Goal: Ask a question: Ask a question

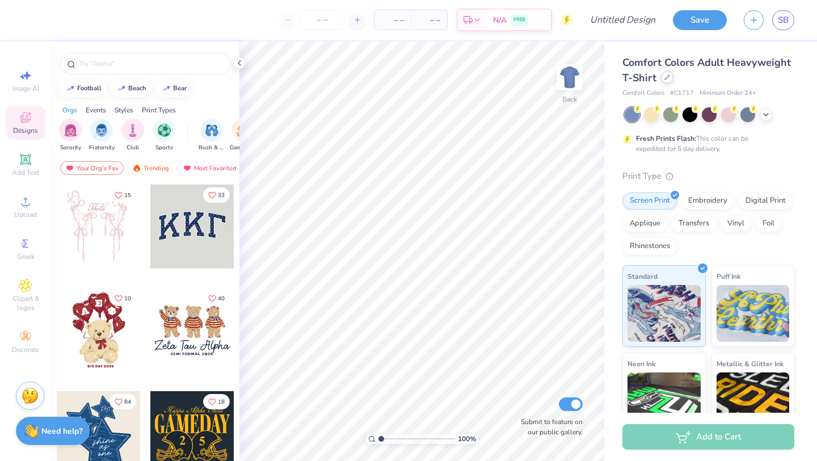
click at [668, 79] on icon at bounding box center [667, 77] width 6 height 6
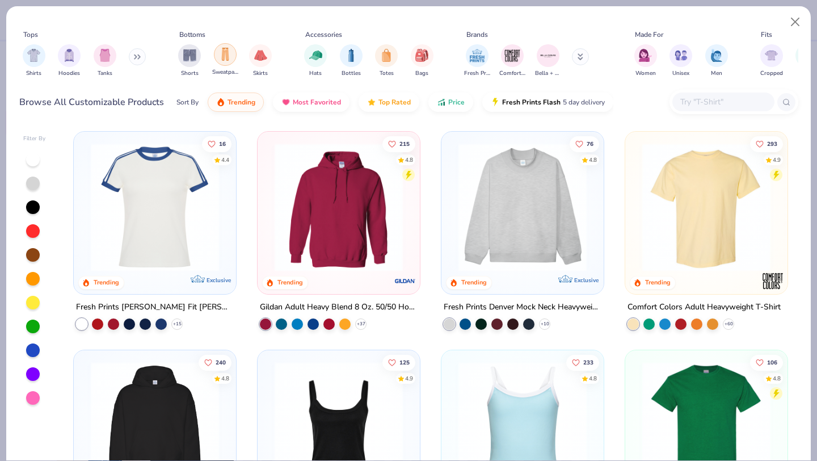
click at [221, 61] on div "filter for Sweatpants" at bounding box center [225, 54] width 23 height 23
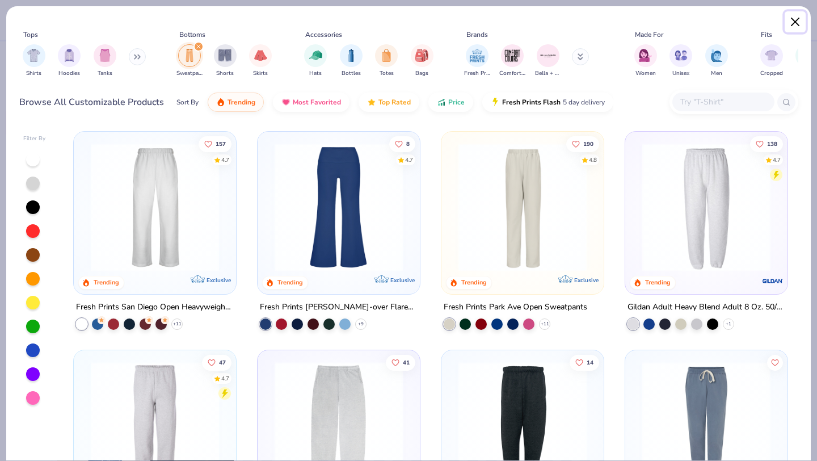
click at [799, 19] on button "Close" at bounding box center [795, 22] width 22 height 22
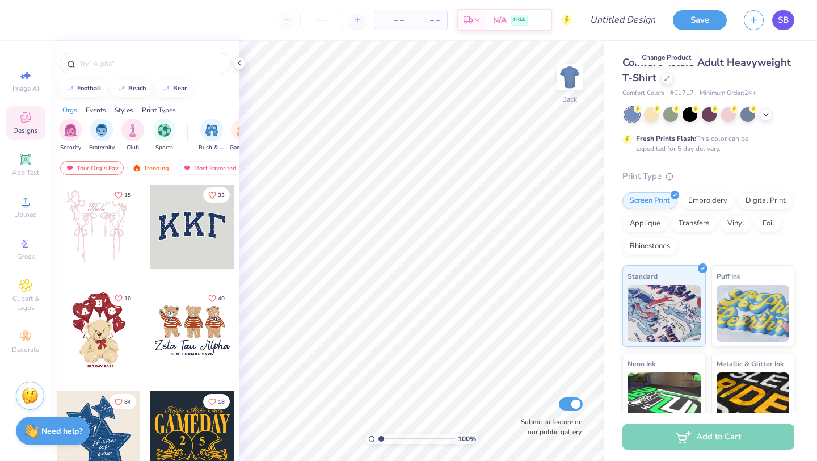
click at [788, 17] on span "SB" at bounding box center [783, 20] width 11 height 13
click at [664, 75] on icon at bounding box center [667, 77] width 6 height 6
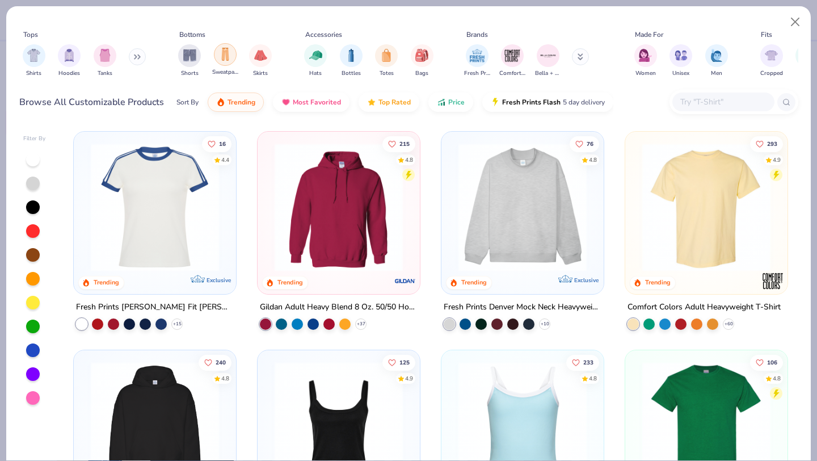
click at [228, 62] on div "filter for Sweatpants" at bounding box center [225, 54] width 23 height 23
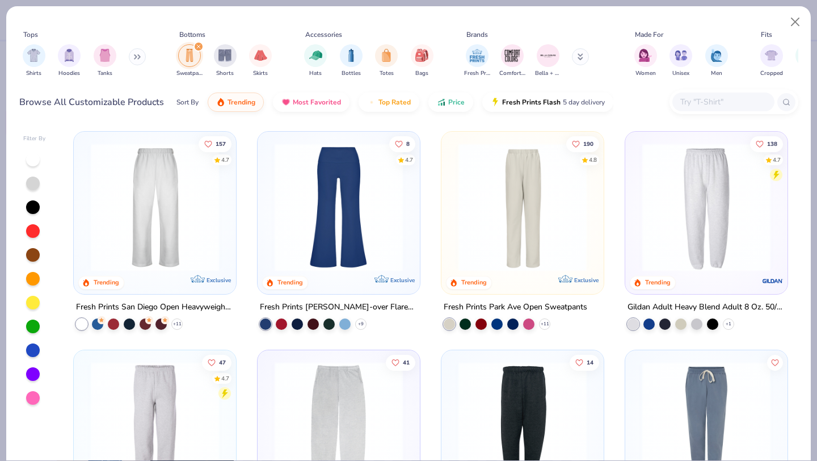
click at [172, 199] on img at bounding box center [155, 207] width 140 height 128
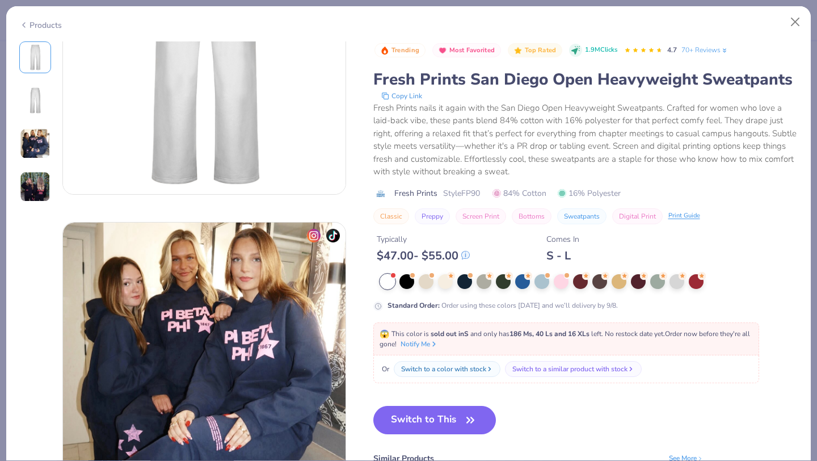
scroll to position [417, 0]
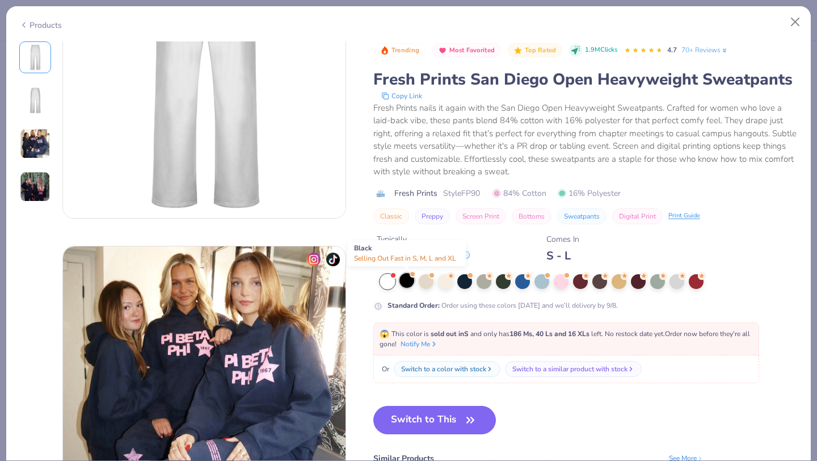
click at [408, 282] on div at bounding box center [406, 280] width 15 height 15
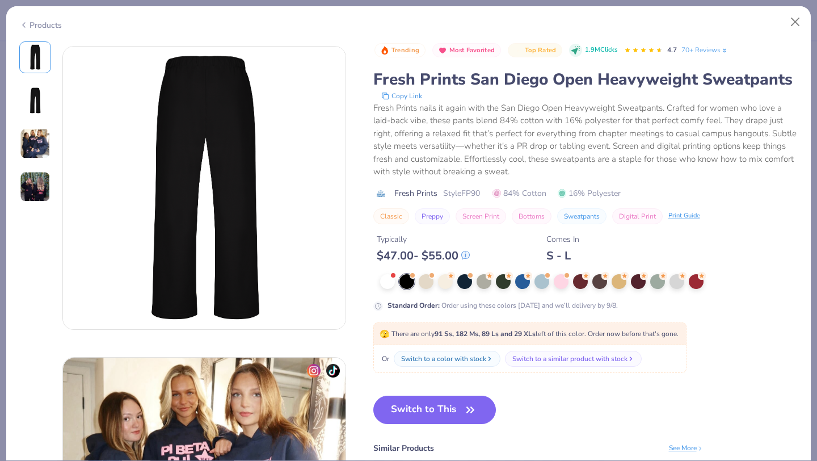
scroll to position [297, 0]
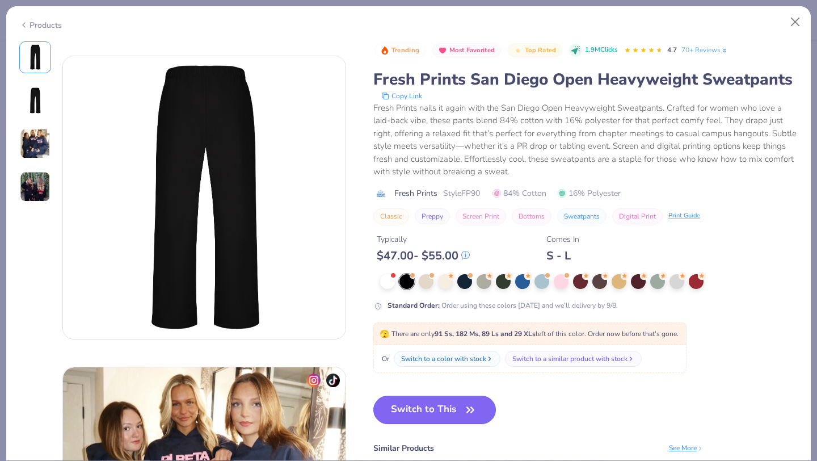
click at [432, 414] on button "Switch to This" at bounding box center [434, 409] width 123 height 28
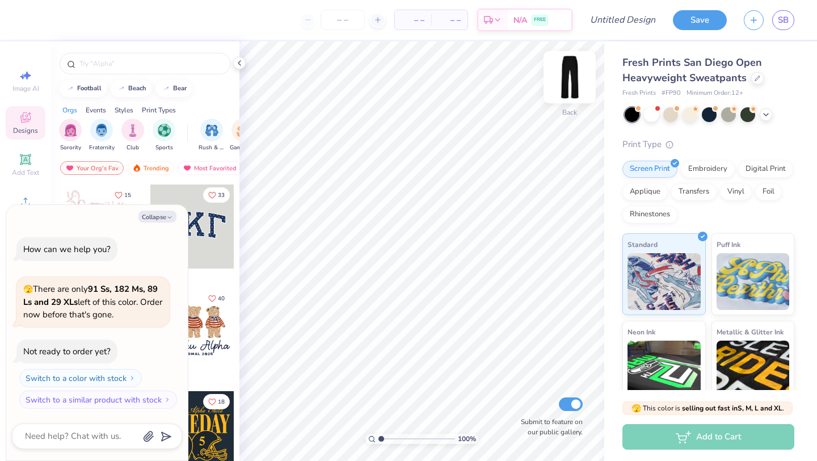
click at [566, 82] on img at bounding box center [569, 76] width 45 height 45
click at [157, 218] on button "Collapse" at bounding box center [157, 216] width 38 height 12
type textarea "x"
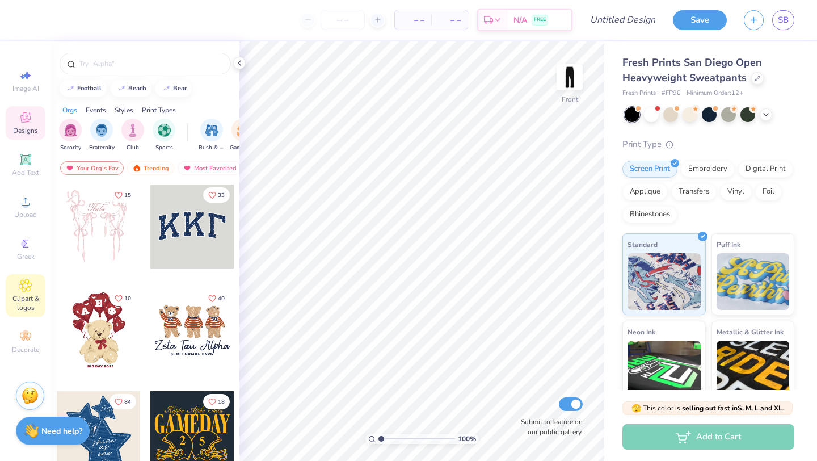
click at [21, 297] on span "Clipart & logos" at bounding box center [26, 303] width 40 height 18
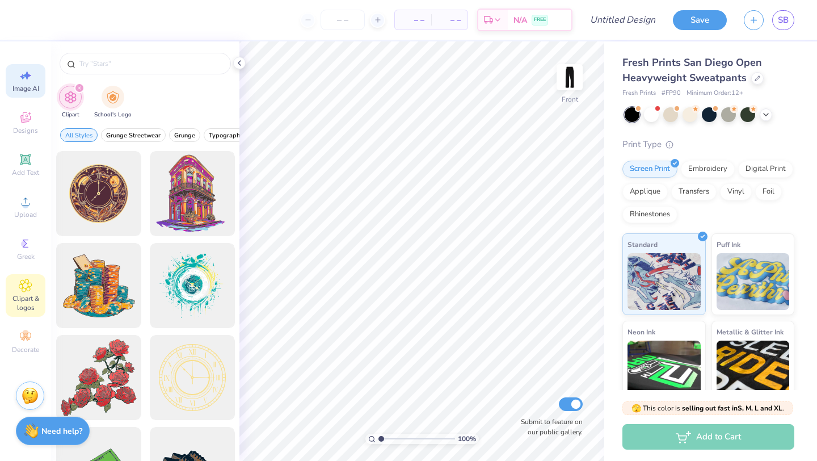
click at [24, 84] on span "Image AI" at bounding box center [25, 88] width 27 height 9
select select "4"
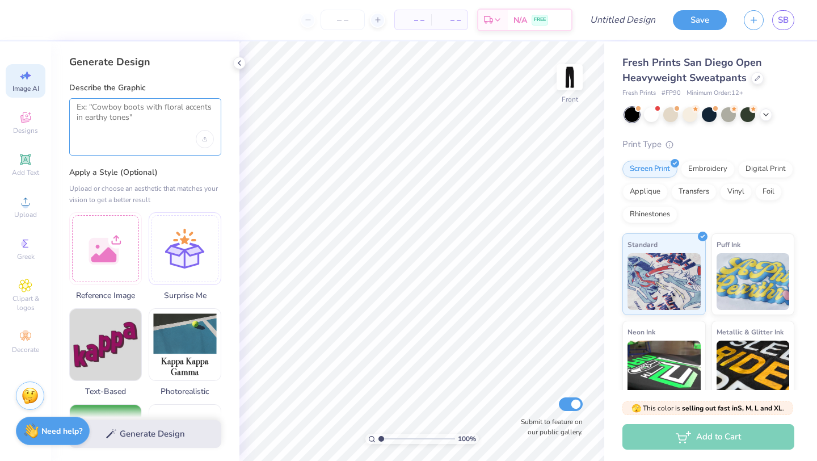
click at [100, 113] on textarea at bounding box center [145, 116] width 137 height 28
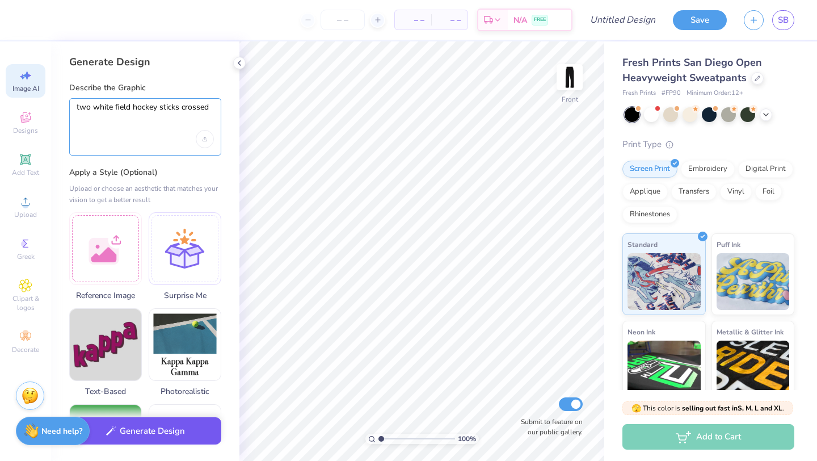
type textarea "two white field hockey sticks crossed"
click at [160, 431] on button "Generate Design" at bounding box center [145, 431] width 152 height 28
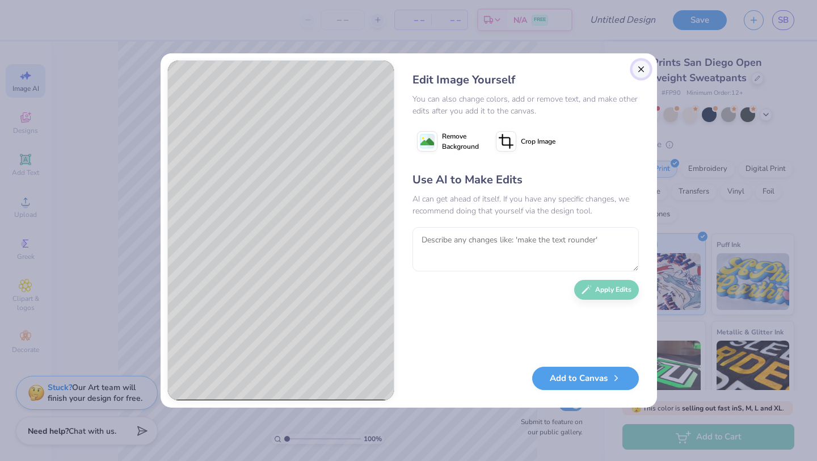
click at [642, 67] on button "Close" at bounding box center [641, 69] width 18 height 18
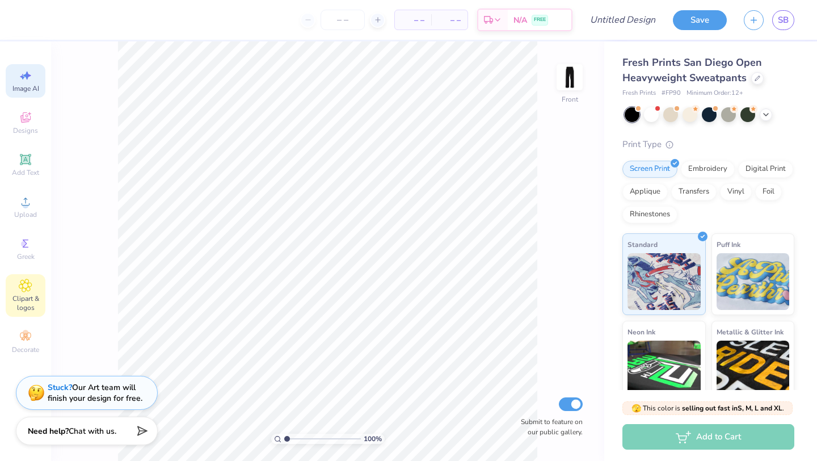
click at [14, 288] on div "Clipart & logos" at bounding box center [26, 295] width 40 height 43
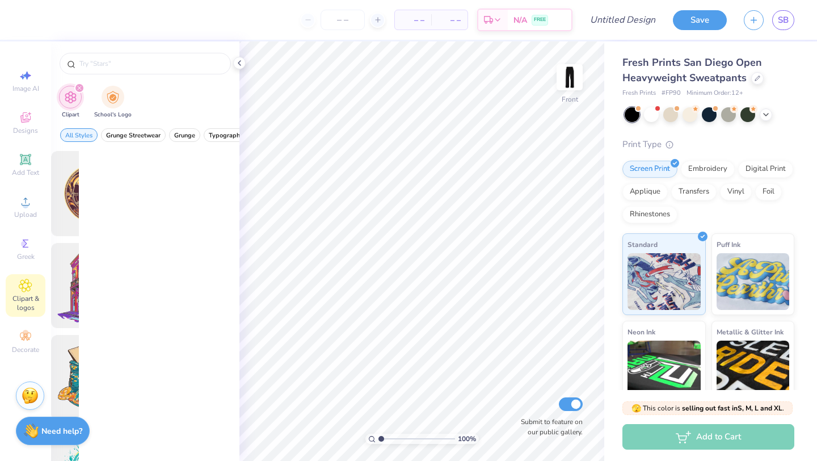
scroll to position [0, 0]
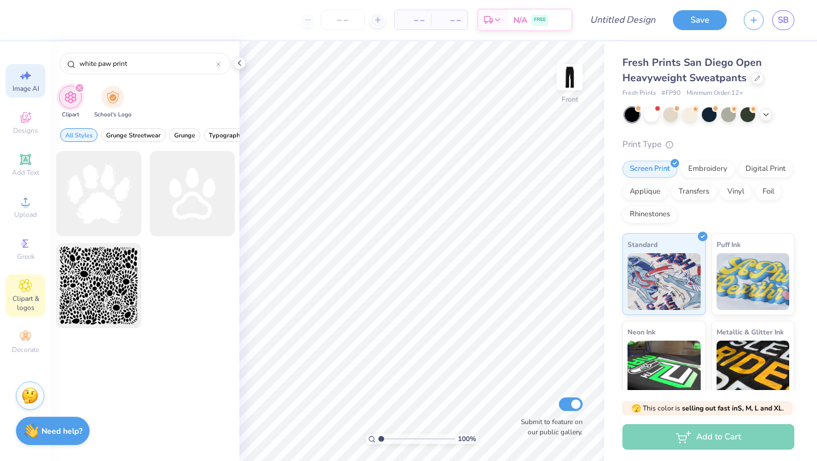
type input "white paw print"
click at [34, 74] on div "Image AI" at bounding box center [26, 80] width 40 height 33
select select "4"
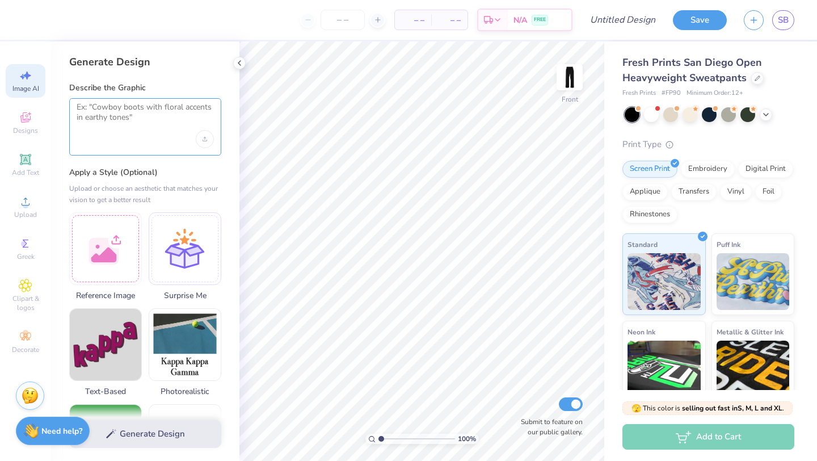
click at [114, 114] on textarea at bounding box center [145, 116] width 137 height 28
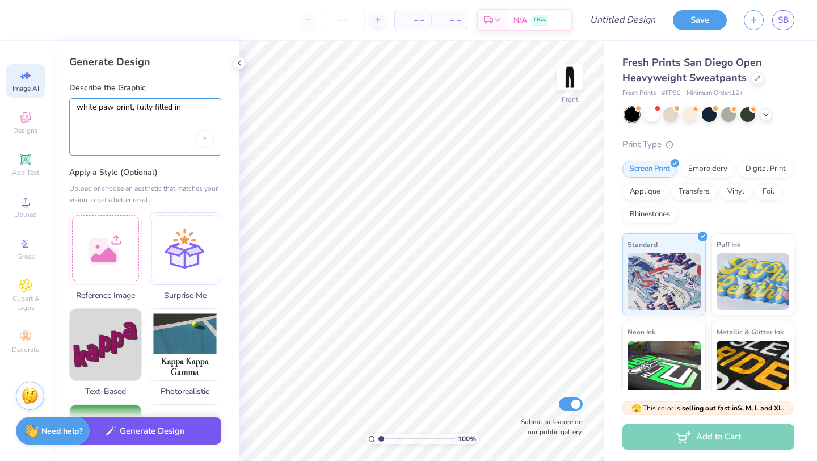
type textarea "white paw print, fully filled in"
click at [144, 435] on button "Generate Design" at bounding box center [145, 431] width 152 height 28
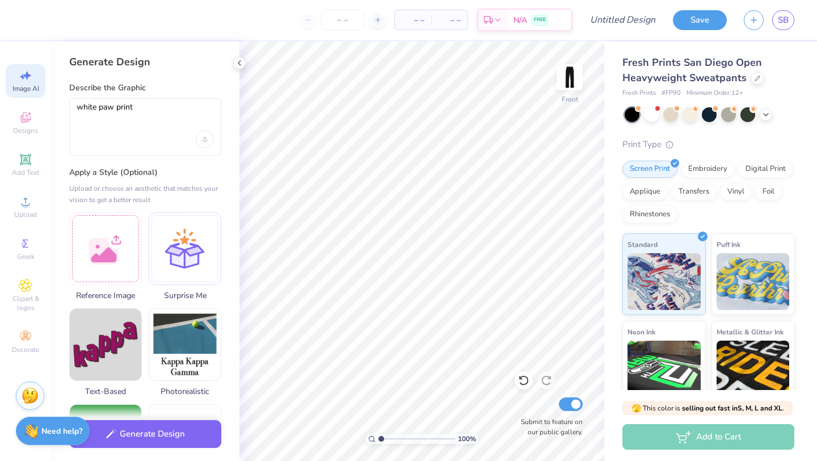
select select "4"
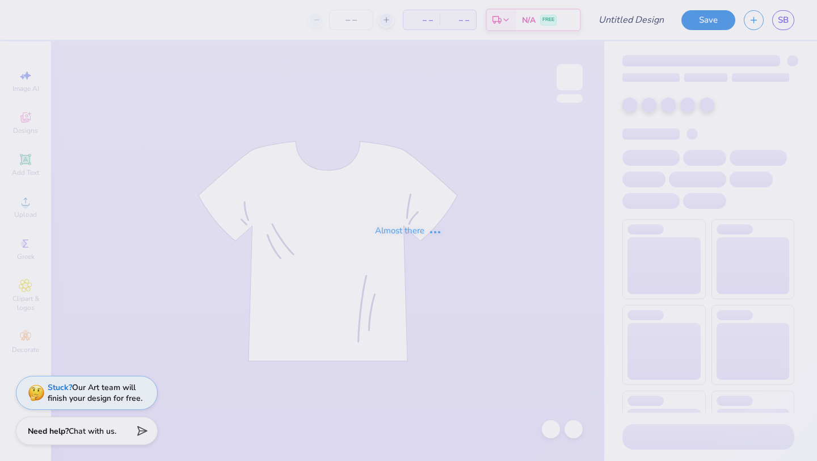
type input "Fhockey hoodie"
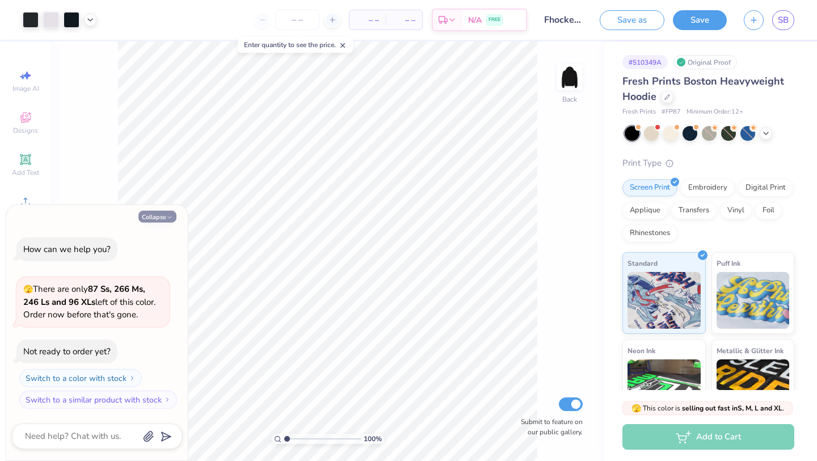
click at [162, 217] on button "Collapse" at bounding box center [157, 216] width 38 height 12
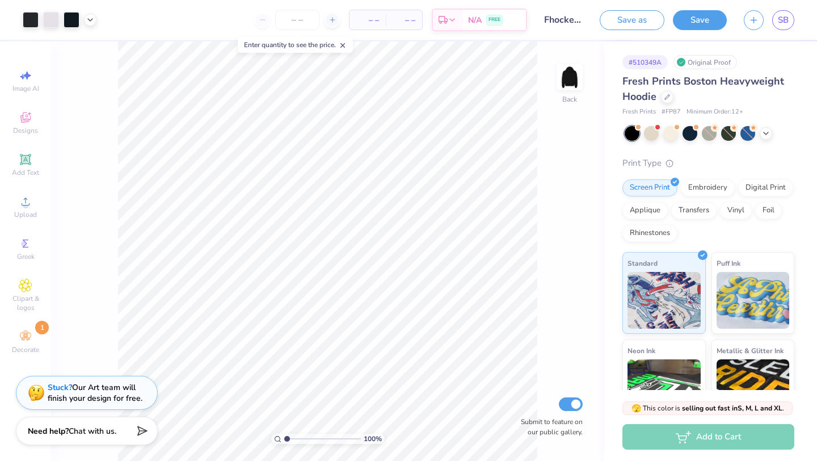
type textarea "x"
click at [23, 116] on icon at bounding box center [25, 118] width 9 height 7
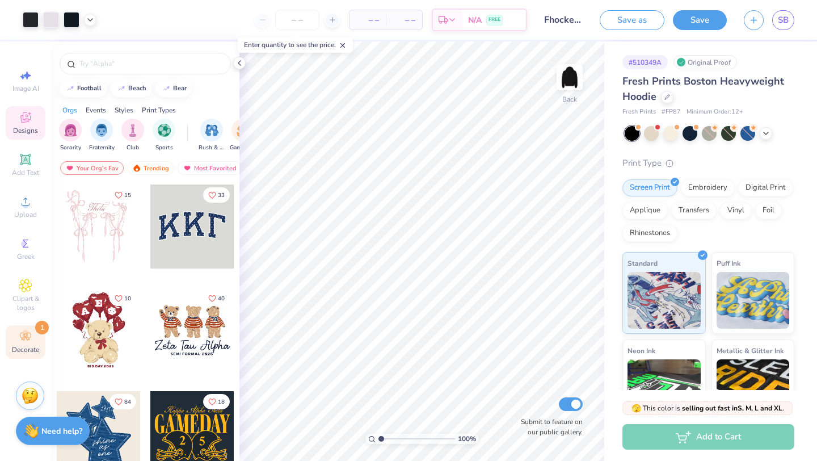
click at [30, 341] on icon at bounding box center [26, 337] width 14 height 14
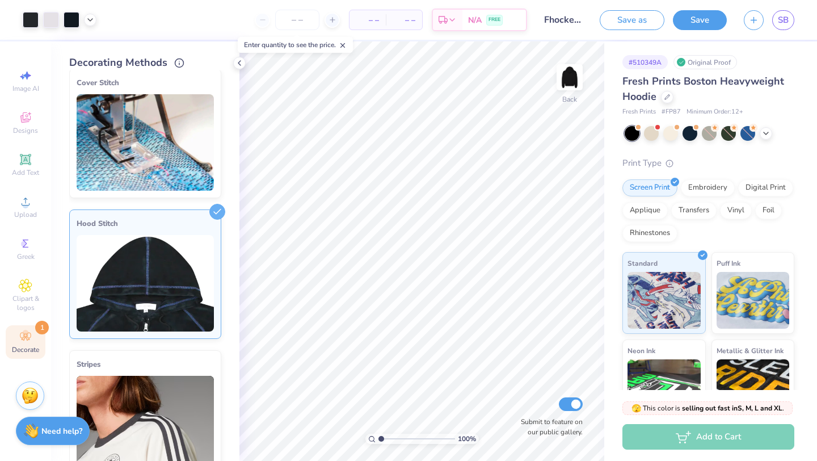
scroll to position [13, 0]
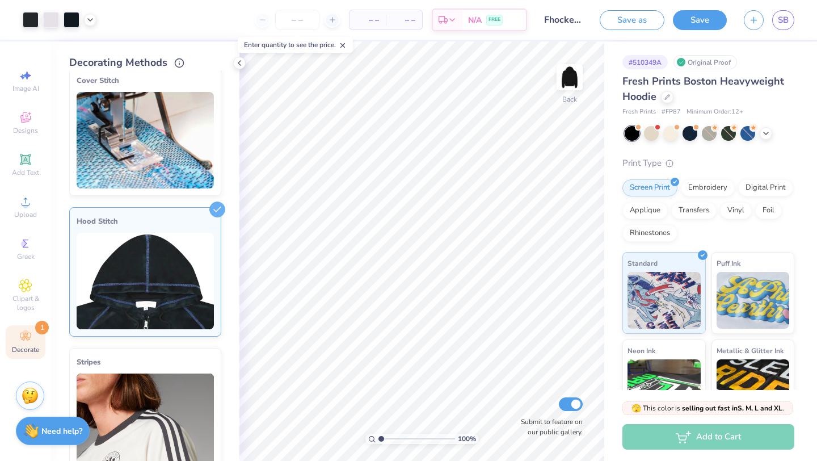
click at [153, 279] on img at bounding box center [145, 281] width 137 height 96
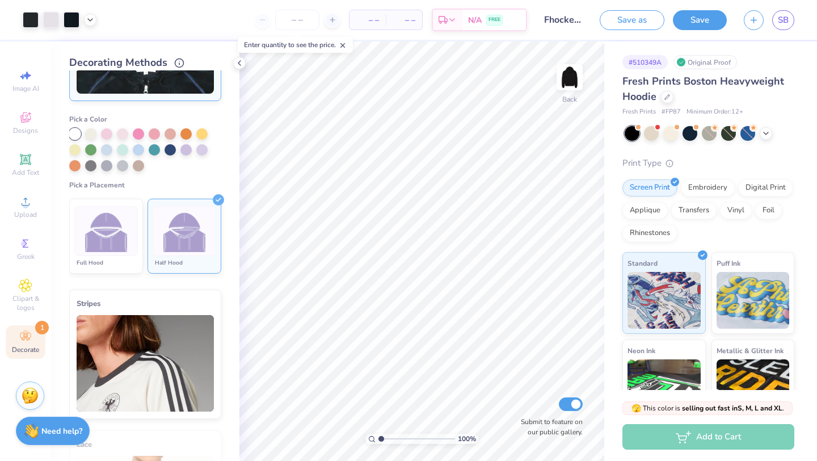
scroll to position [245, 0]
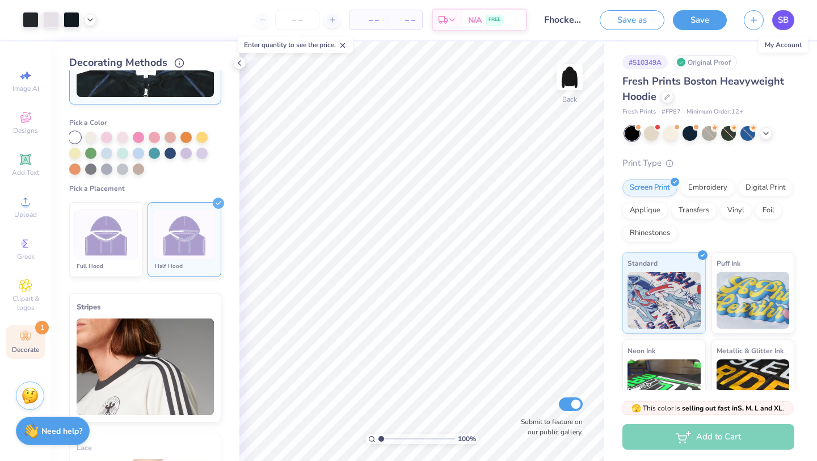
click at [788, 21] on span "SB" at bounding box center [783, 20] width 11 height 13
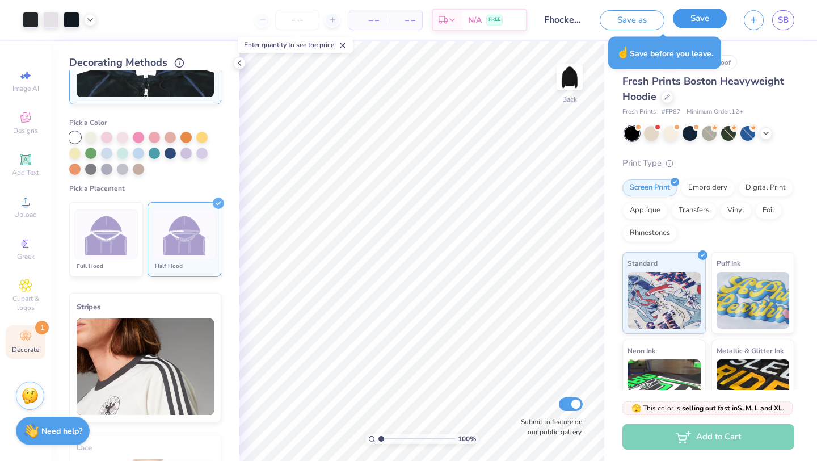
click at [695, 22] on button "Save" at bounding box center [700, 19] width 54 height 20
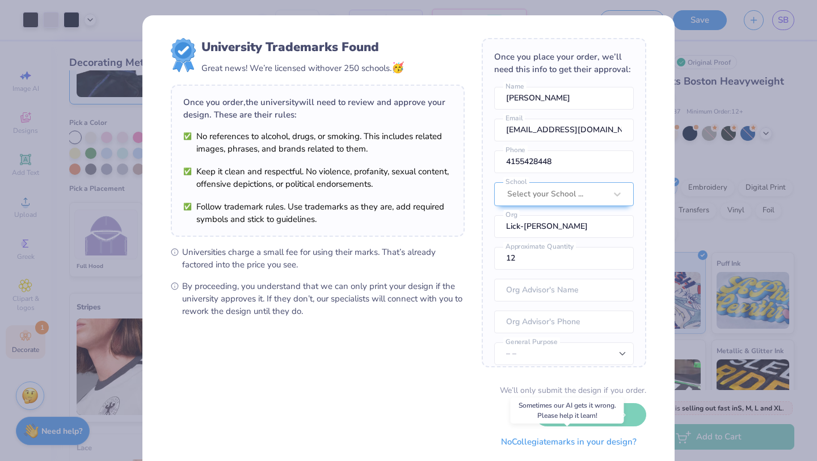
click at [537, 442] on button "No Collegiate marks in your design?" at bounding box center [568, 441] width 155 height 23
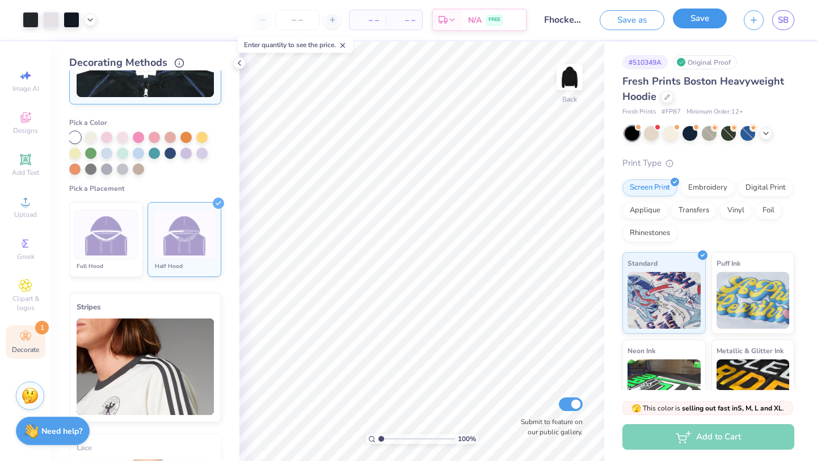
click at [698, 19] on button "Save" at bounding box center [700, 19] width 54 height 20
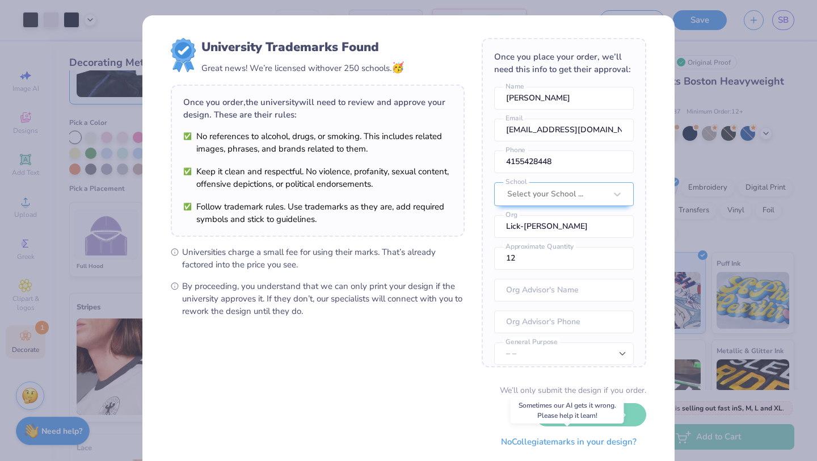
click at [531, 444] on button "No Collegiate marks in your design?" at bounding box center [568, 441] width 155 height 23
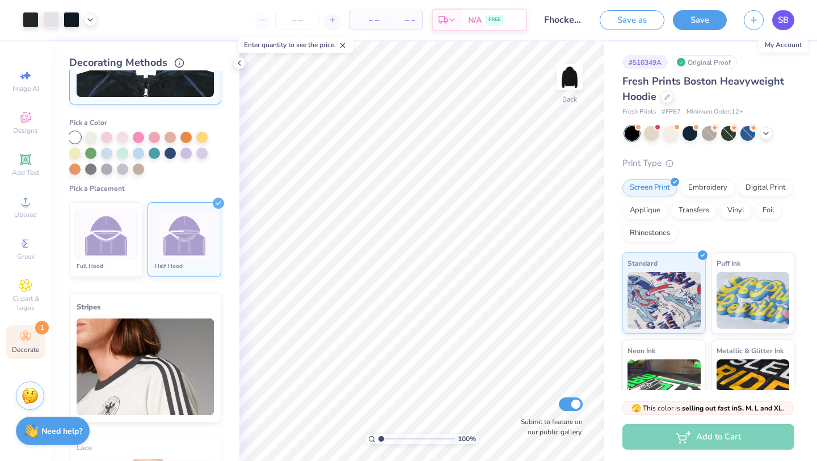
click at [786, 26] on span "SB" at bounding box center [783, 20] width 11 height 13
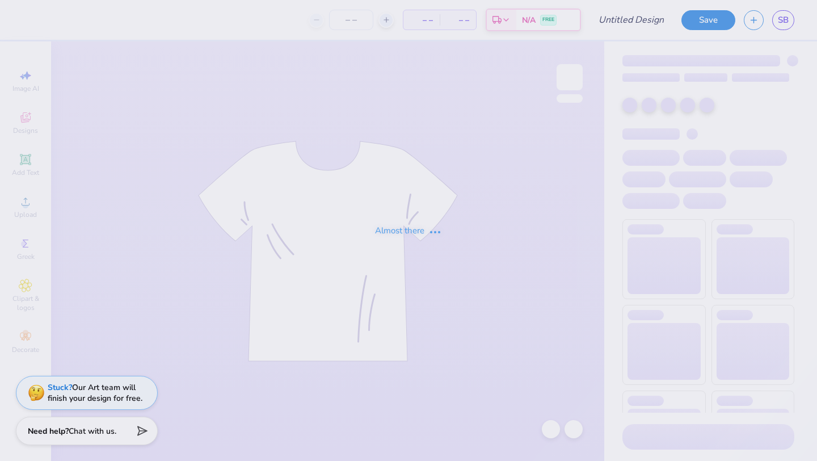
type input "Fhockey hoodie"
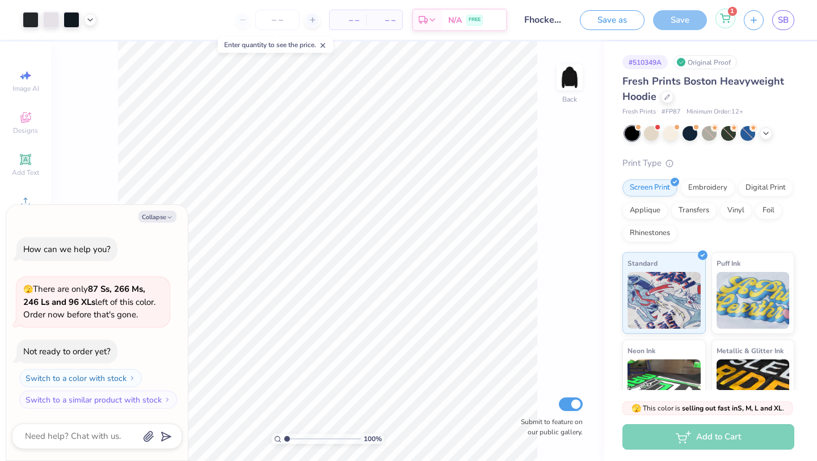
click at [727, 21] on icon at bounding box center [725, 18] width 10 height 9
type textarea "x"
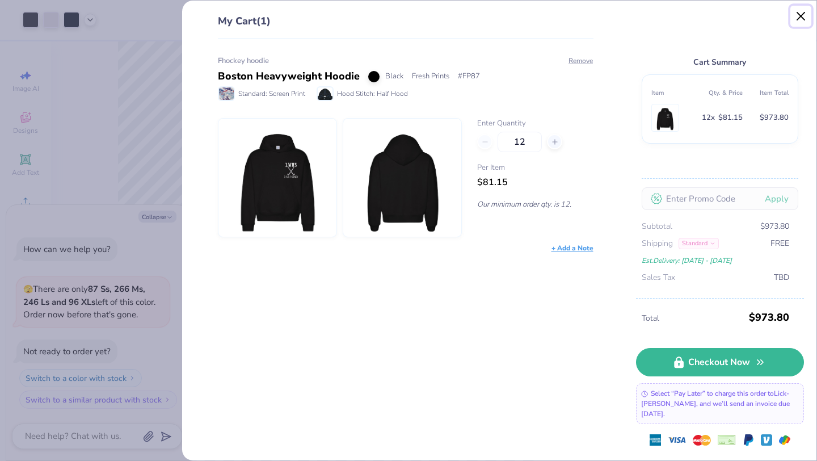
click at [800, 9] on button "Close" at bounding box center [801, 17] width 22 height 22
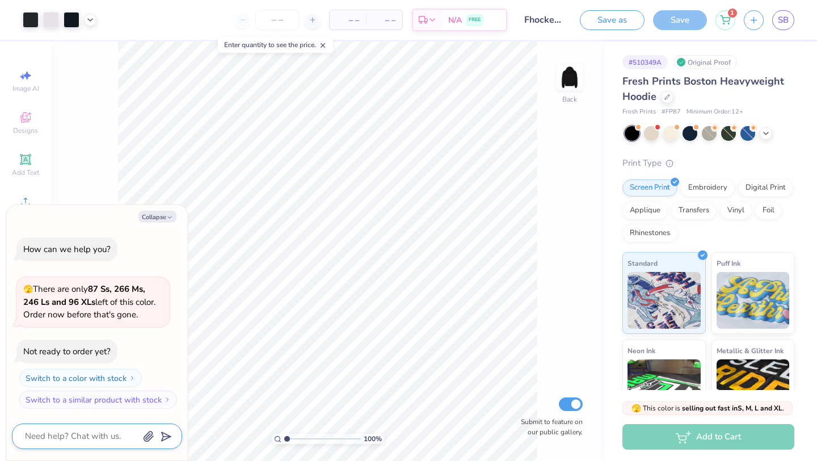
click at [89, 437] on textarea at bounding box center [81, 435] width 115 height 15
type textarea "h"
type textarea "x"
type textarea "ho"
type textarea "x"
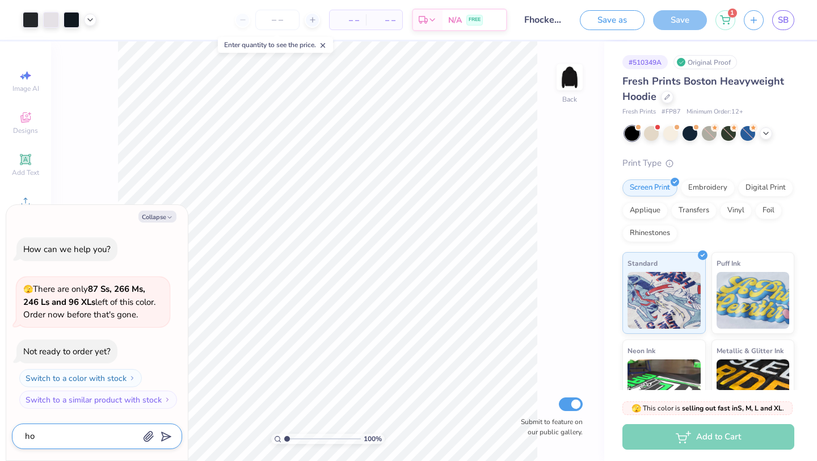
type textarea "h"
type textarea "x"
type textarea "hw"
type textarea "x"
type textarea "h"
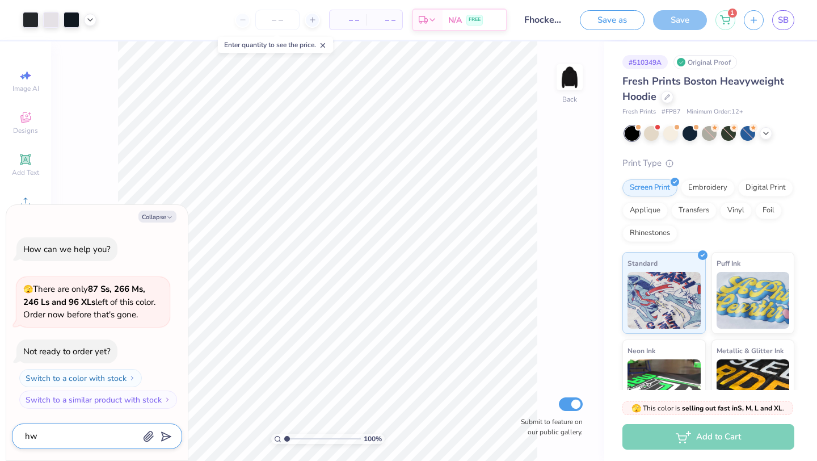
type textarea "x"
type textarea "ho"
type textarea "x"
type textarea "how"
type textarea "x"
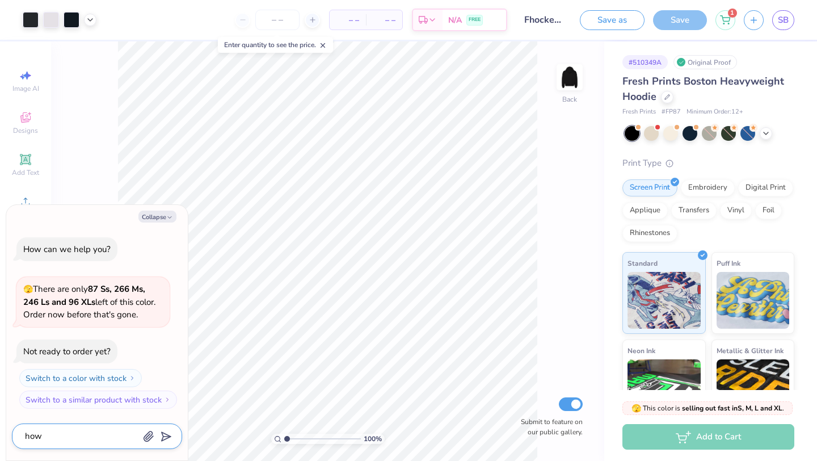
type textarea "how"
type textarea "x"
type textarea "how d"
type textarea "x"
type textarea "how do"
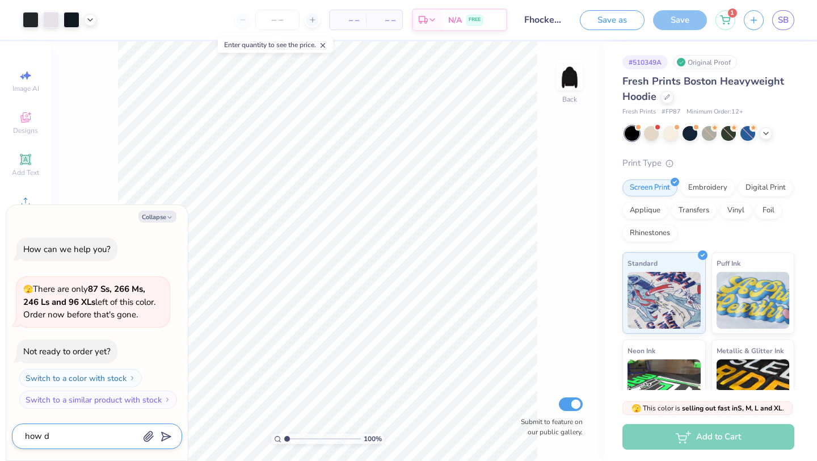
type textarea "x"
type textarea "how do"
type textarea "x"
type textarea "how do I"
type textarea "x"
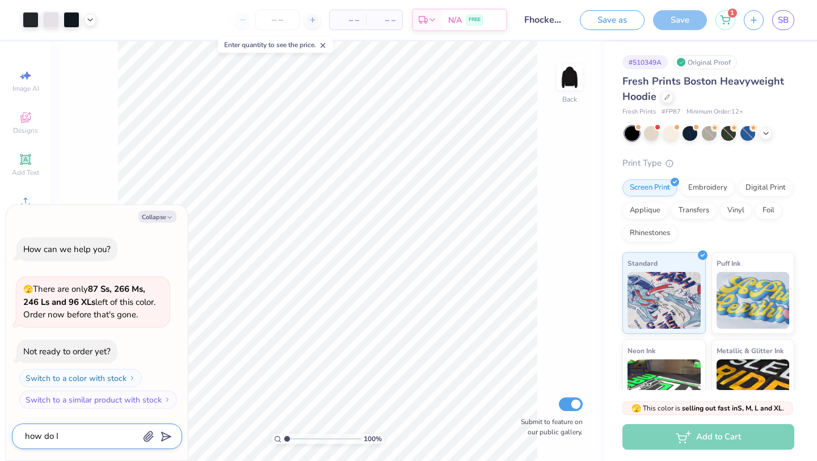
type textarea "how do I"
type textarea "x"
type textarea "how do I c"
type textarea "x"
type textarea "how do I ch"
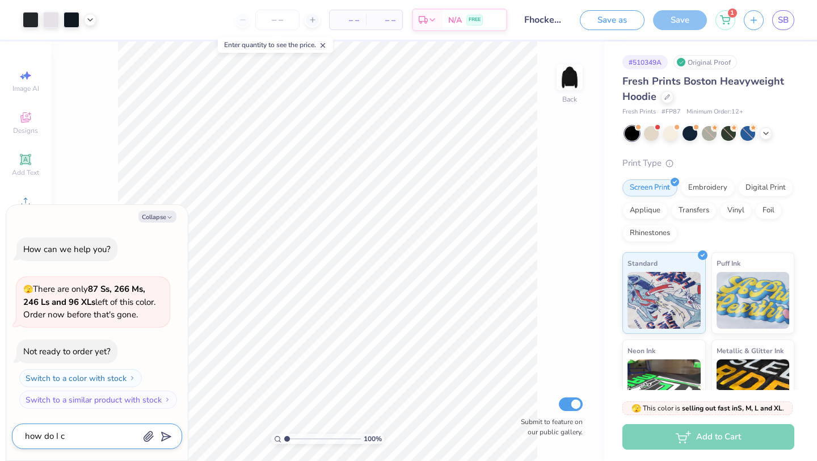
type textarea "x"
type textarea "how do I cho"
type textarea "x"
type textarea "how do I choo"
type textarea "x"
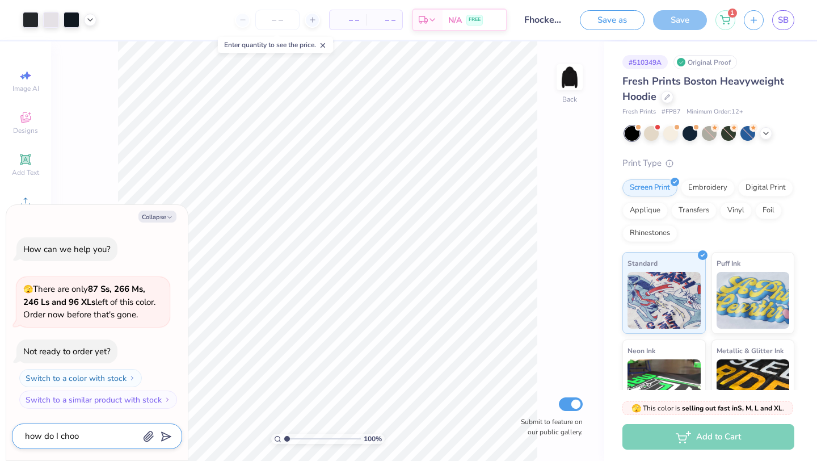
type textarea "how do I choos"
type textarea "x"
type textarea "how do I choose"
type textarea "x"
type textarea "how do I choose"
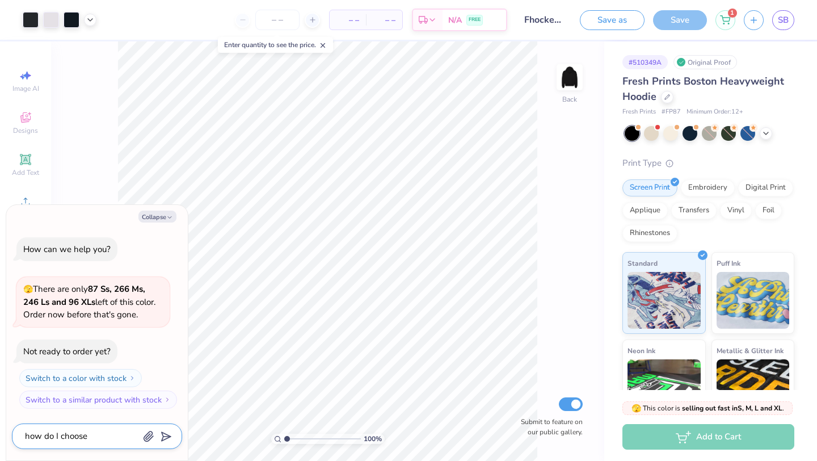
type textarea "x"
type textarea "how do I choose a"
type textarea "x"
type textarea "how do I choose a"
type textarea "x"
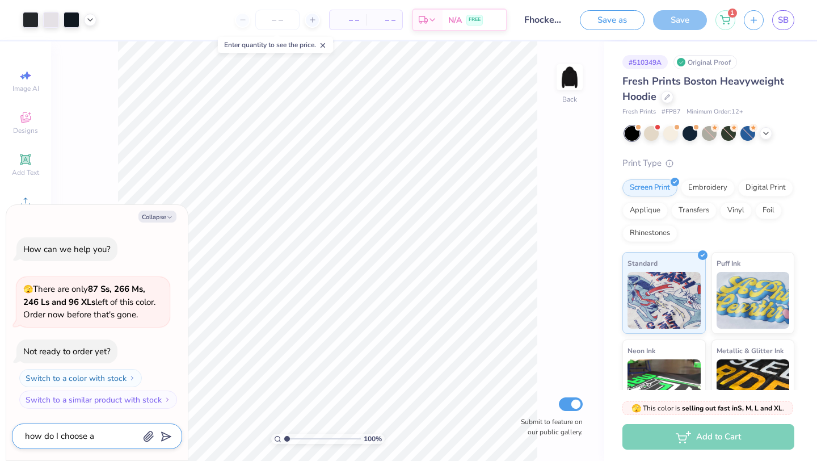
type textarea "how do I choose a s"
type textarea "x"
type textarea "how do I choose a si"
type textarea "x"
type textarea "how do I choose a siz"
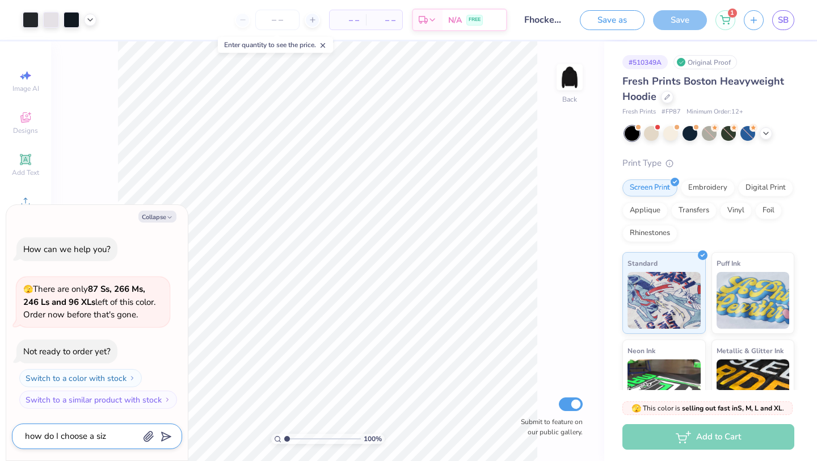
type textarea "x"
type textarea "how do I choose a size"
type textarea "x"
type textarea "how do I choose a size"
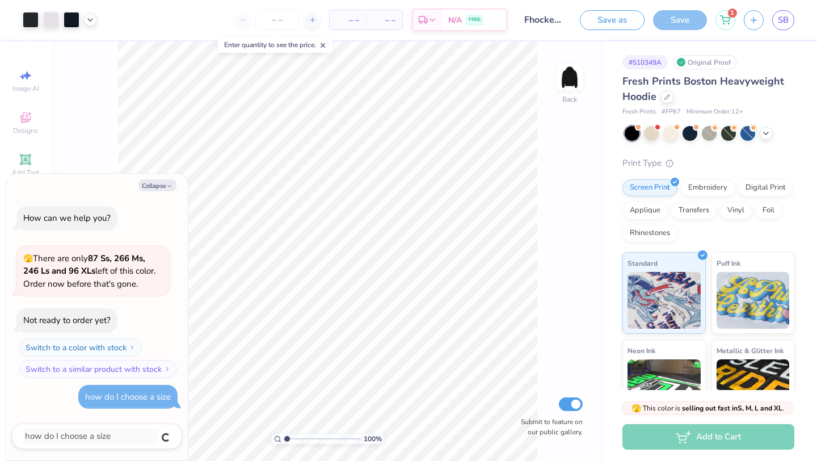
type textarea "x"
click at [112, 276] on span "🫣 There are only 87 Ss, 266 Ms, 246 Ls and 96 XLs left of this color. Order now…" at bounding box center [89, 270] width 132 height 37
click at [83, 440] on textarea at bounding box center [81, 435] width 115 height 15
type textarea "x"
click at [135, 401] on div "how do I choose a size" at bounding box center [128, 396] width 86 height 11
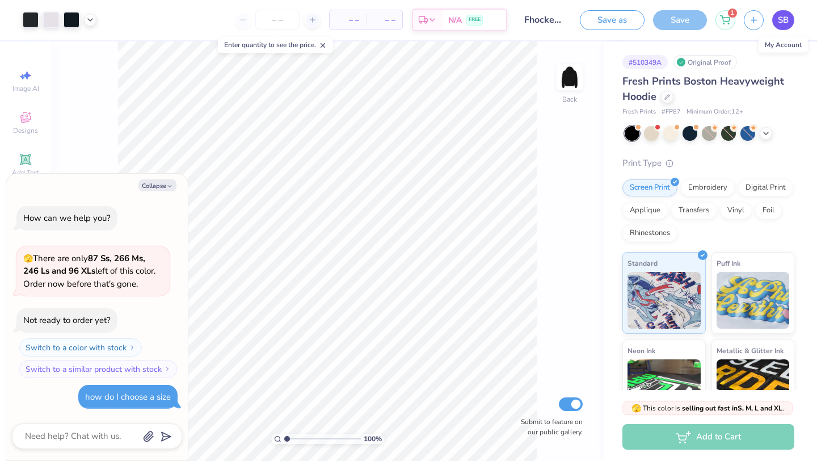
click at [788, 17] on span "SB" at bounding box center [783, 20] width 11 height 13
